Goal: Task Accomplishment & Management: Use online tool/utility

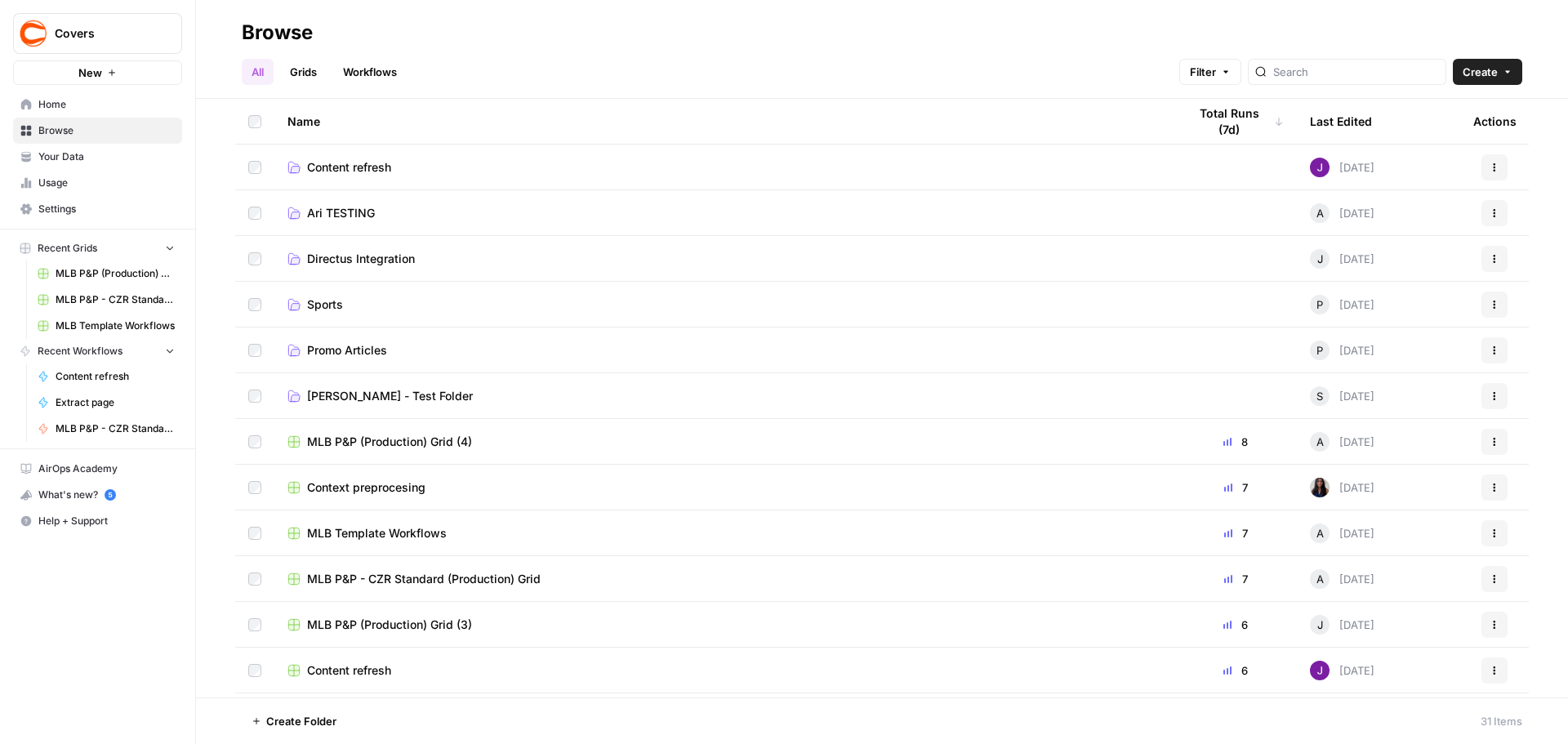
click at [346, 169] on span "Content refresh" at bounding box center [349, 167] width 84 height 16
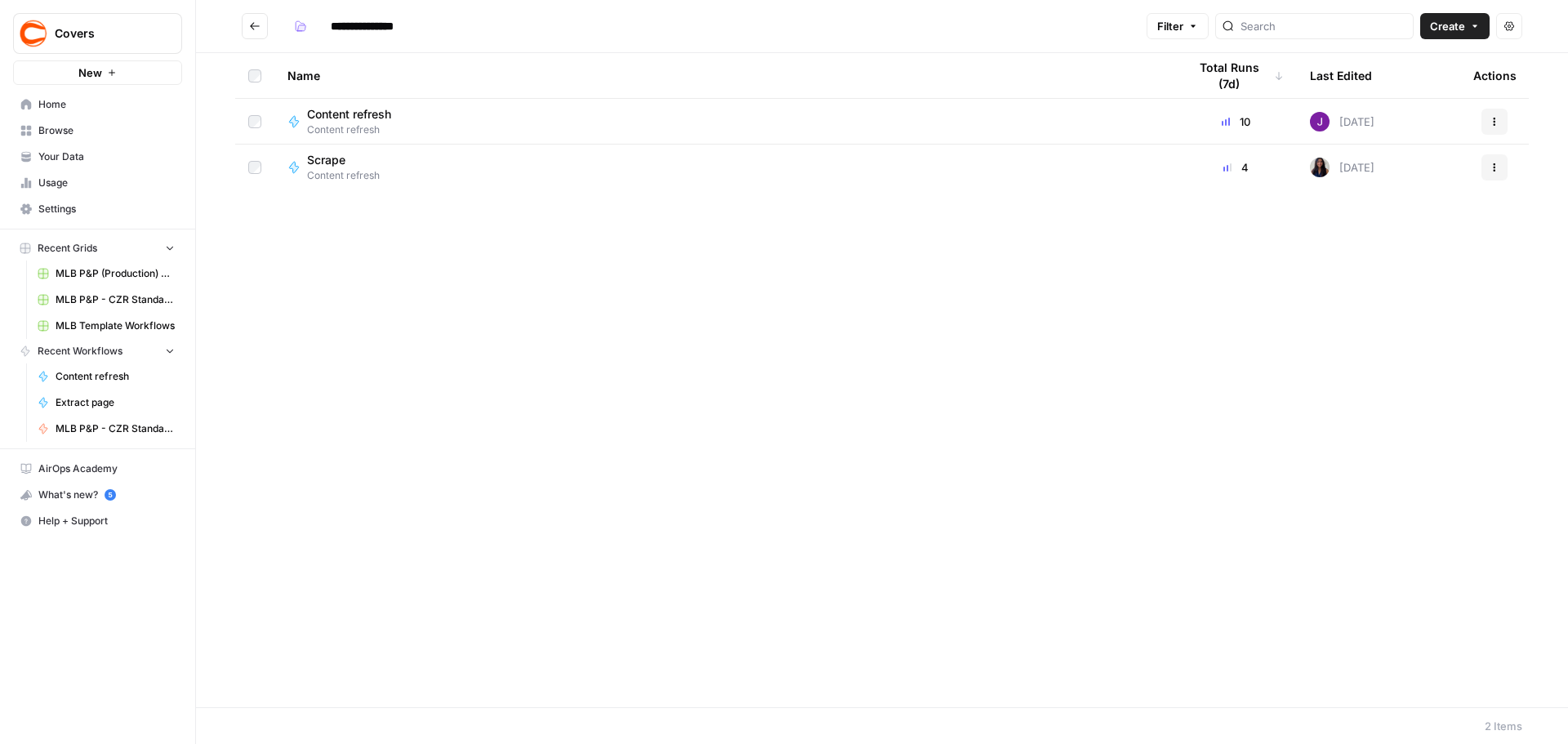
click at [250, 19] on button "Go back" at bounding box center [254, 26] width 26 height 26
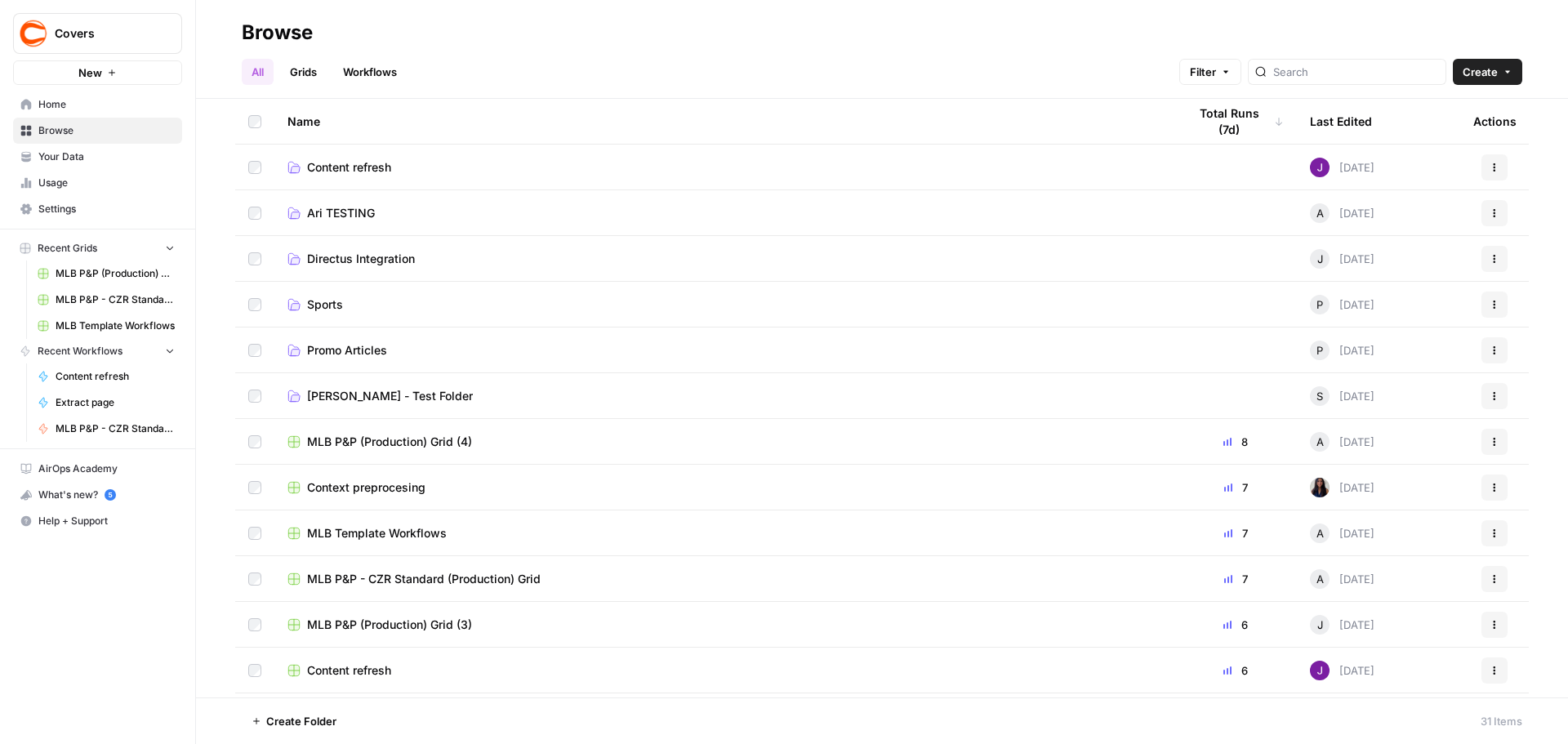
click at [417, 254] on link "Directus Integration" at bounding box center [724, 259] width 874 height 16
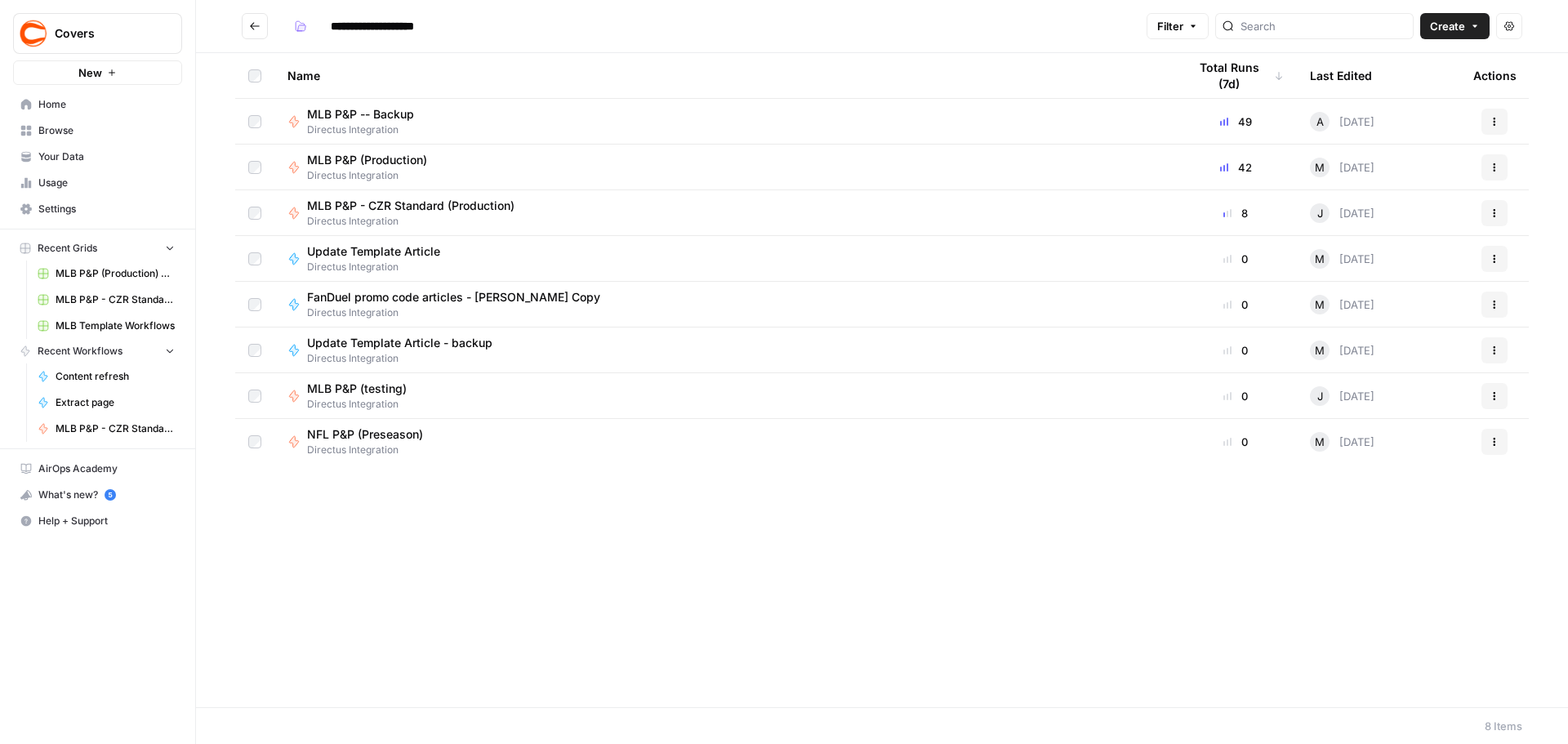
click at [1503, 170] on button "Actions" at bounding box center [1494, 167] width 26 height 26
click at [630, 172] on div "MLB P&P (Production) Directus Integration" at bounding box center [724, 167] width 874 height 31
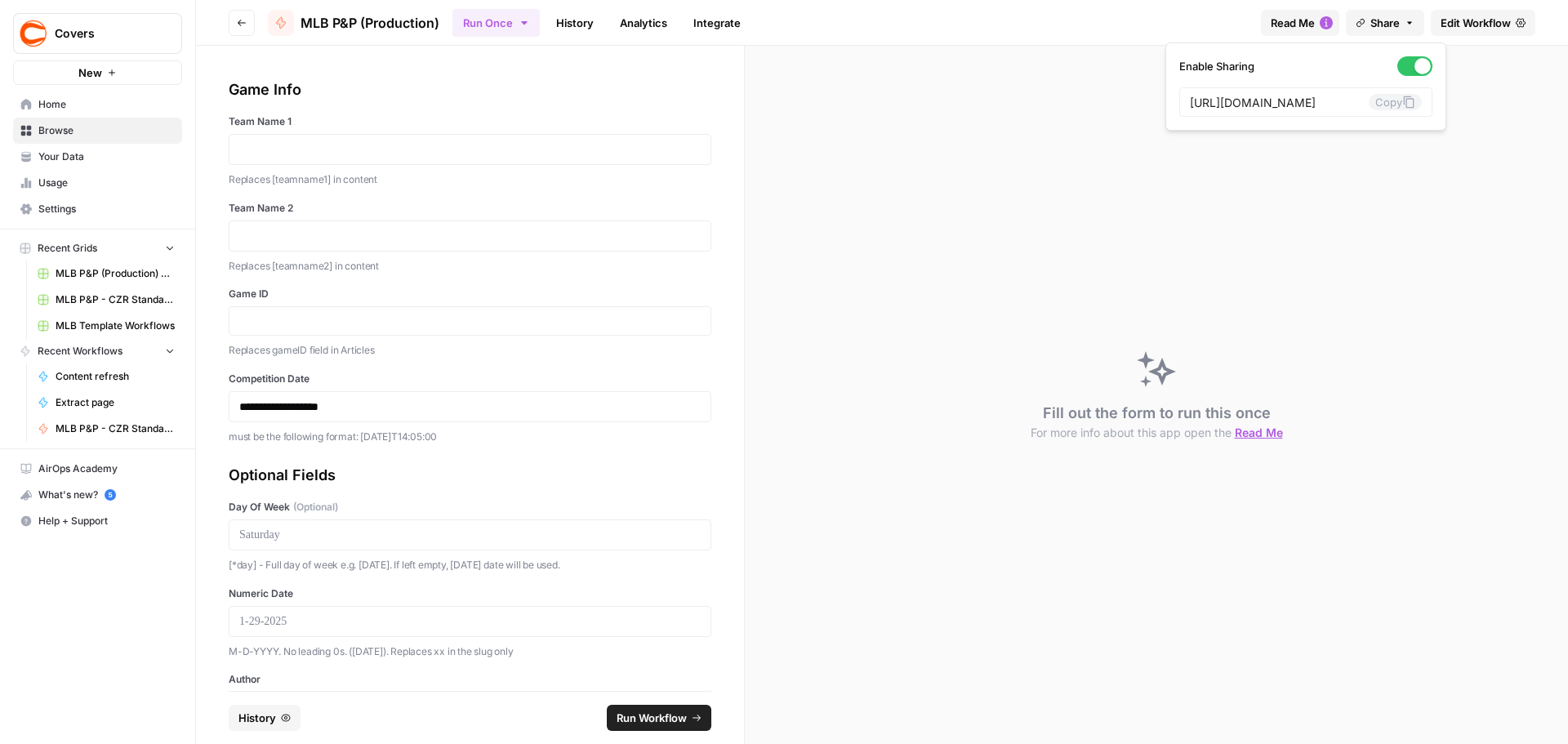
click at [1415, 18] on button "Share" at bounding box center [1384, 23] width 78 height 26
click at [1368, 106] on button "Copy" at bounding box center [1394, 102] width 53 height 16
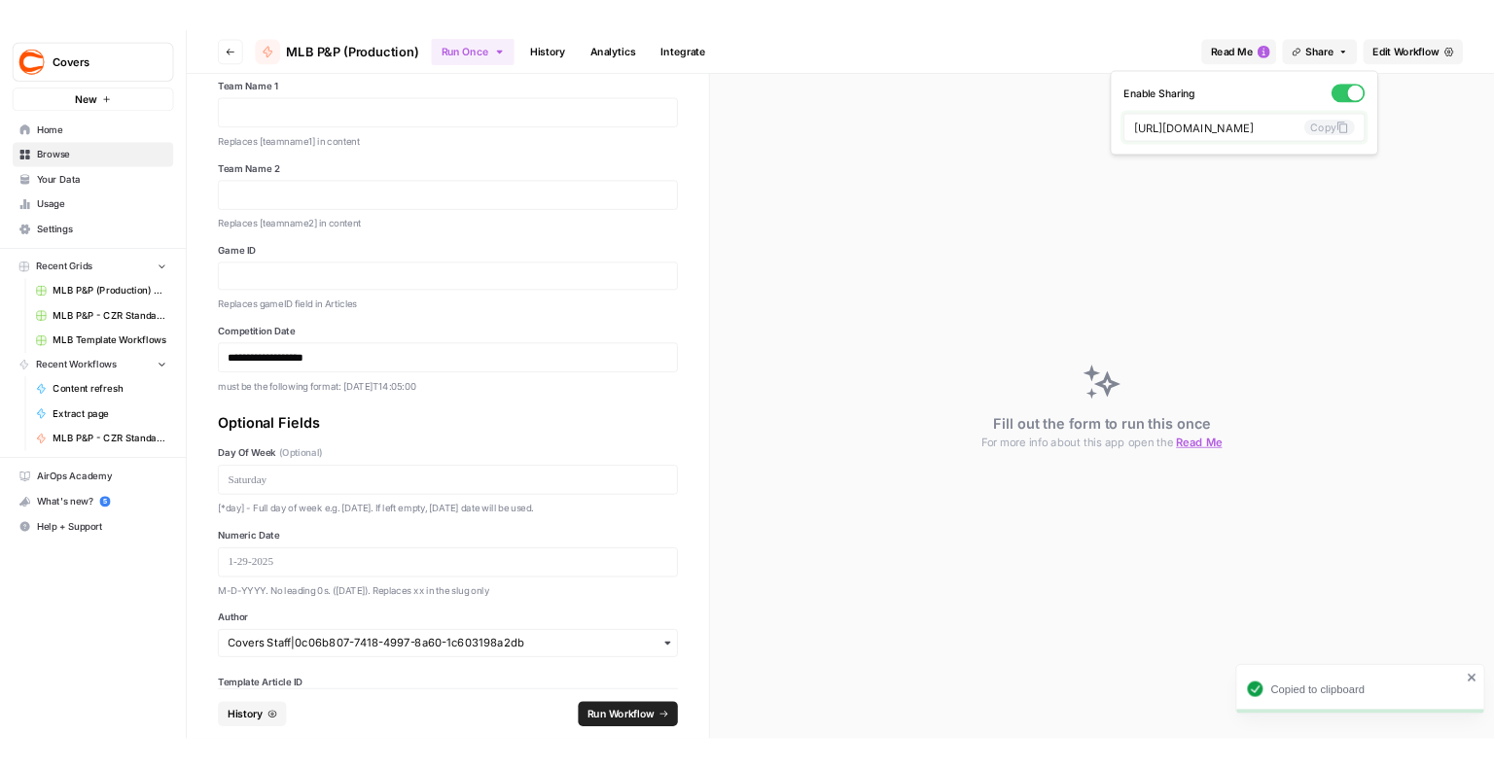
scroll to position [0, 0]
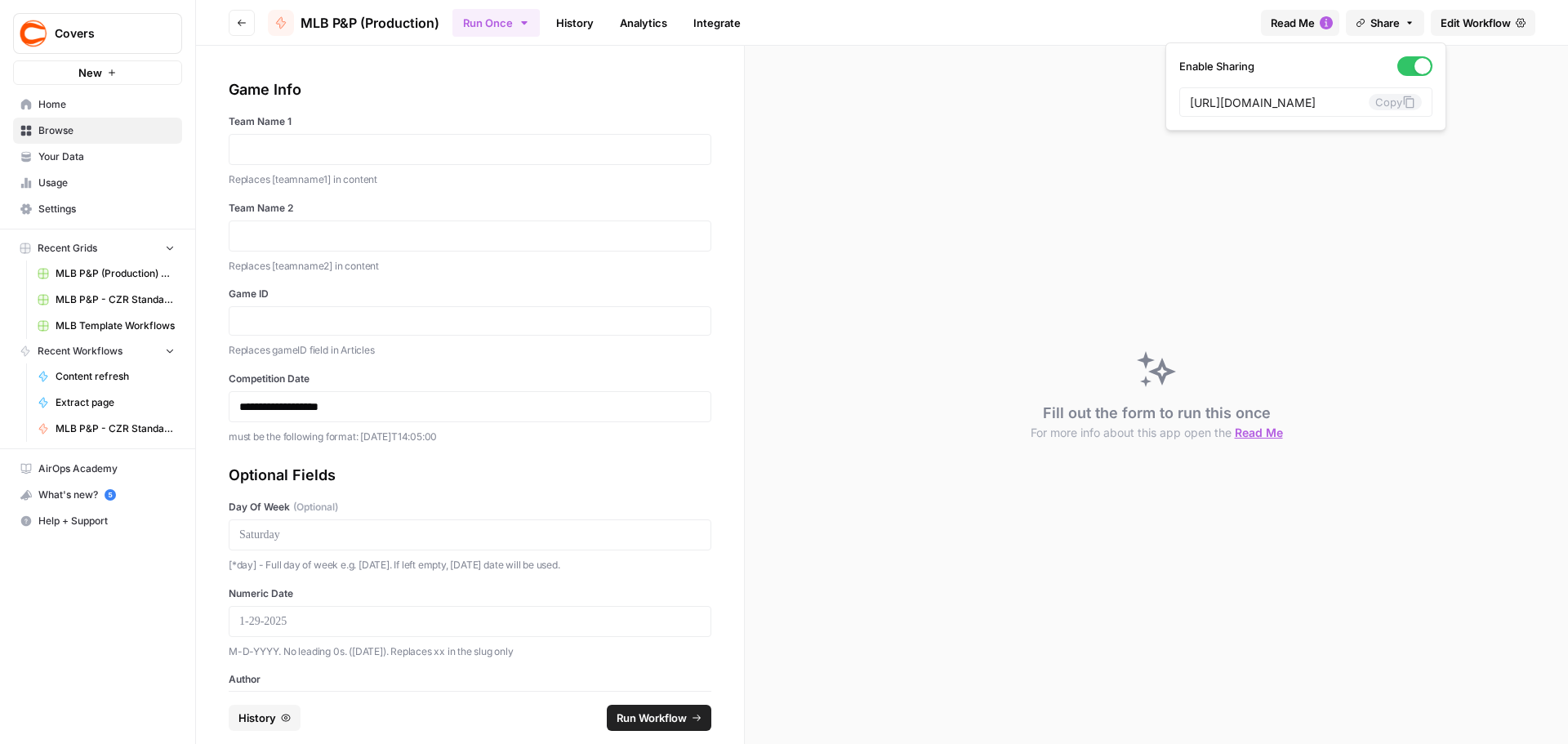
click at [1508, 26] on span "Edit Workflow" at bounding box center [1476, 23] width 71 height 16
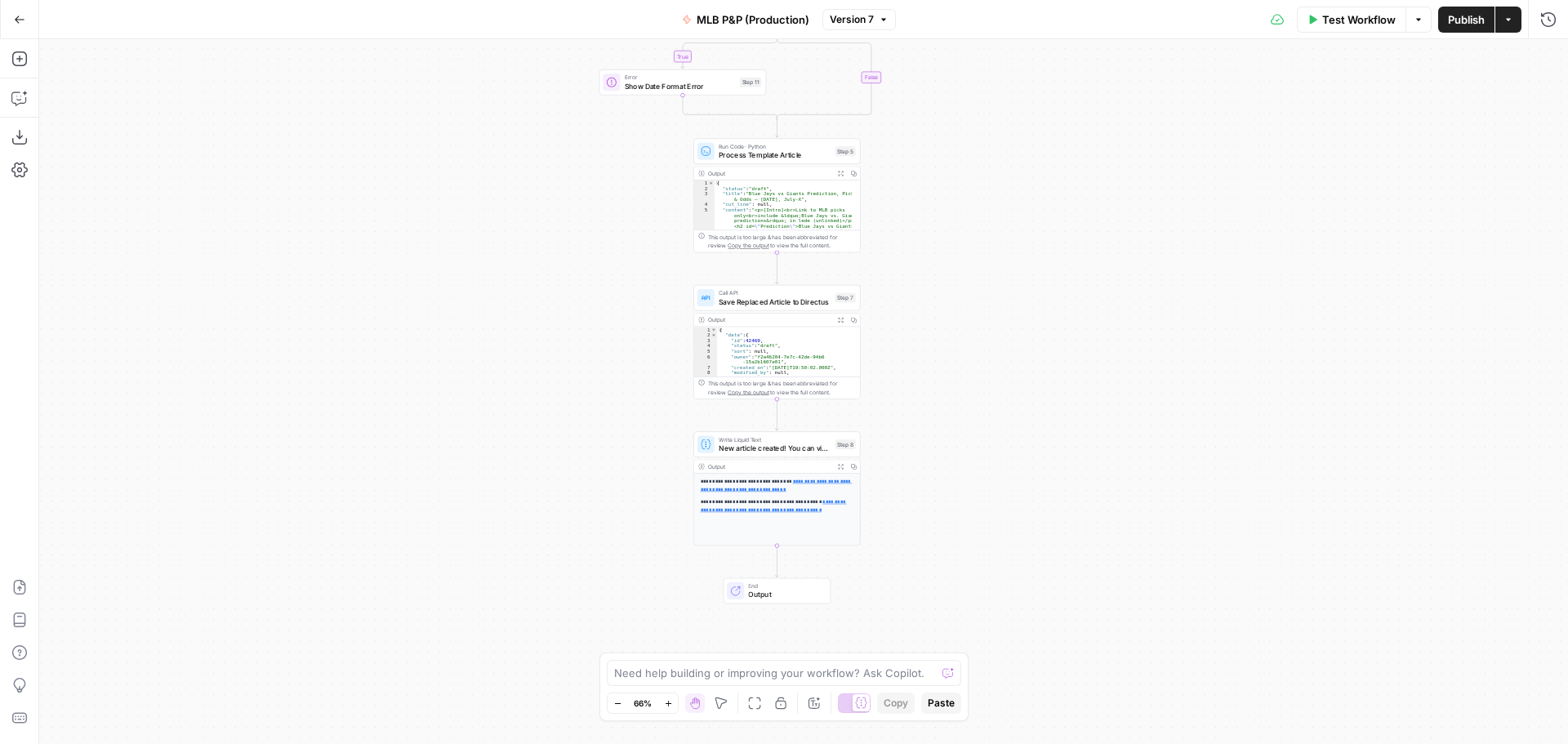
click at [1021, 402] on div "true false Workflow Set Inputs Inputs Call API Get Template Article Step 1 Outp…" at bounding box center [803, 392] width 1529 height 705
